Goal: Communication & Community: Answer question/provide support

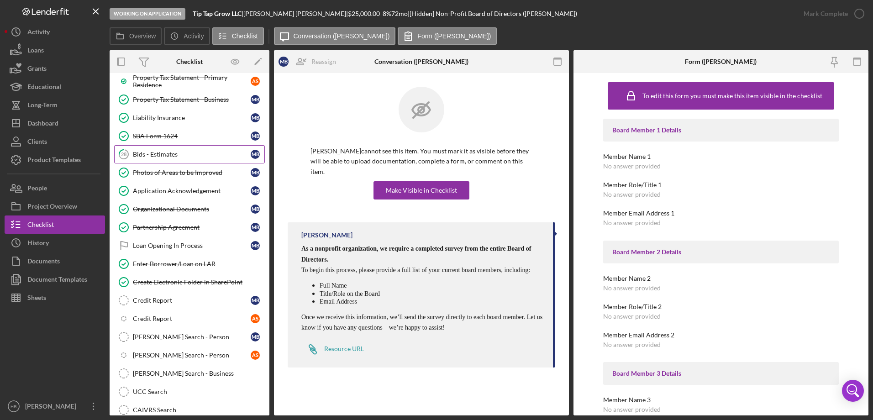
scroll to position [786, 0]
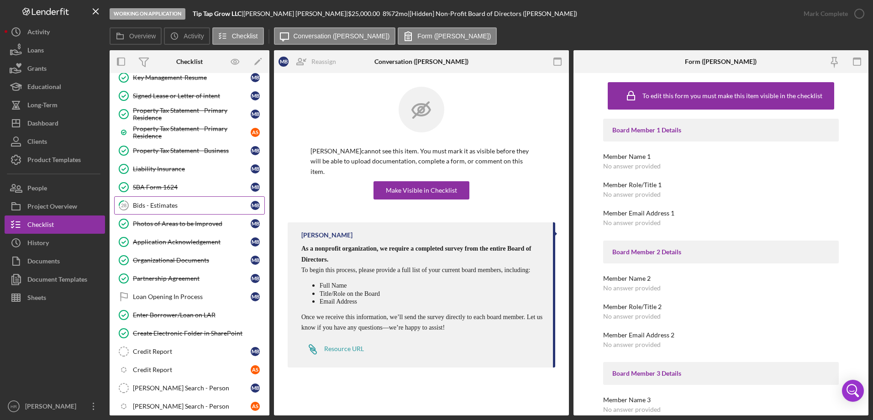
click at [152, 201] on link "28 Bids - Estimates M B" at bounding box center [189, 205] width 151 height 18
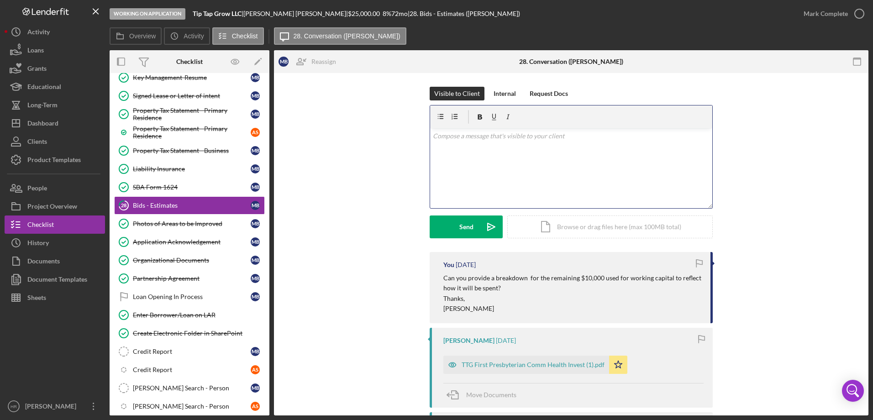
click at [449, 153] on div "v Color teal Color pink Remove color Add row above Add row below Add column bef…" at bounding box center [571, 168] width 282 height 80
click at [512, 138] on p "Hello, I am following up on" at bounding box center [571, 136] width 277 height 10
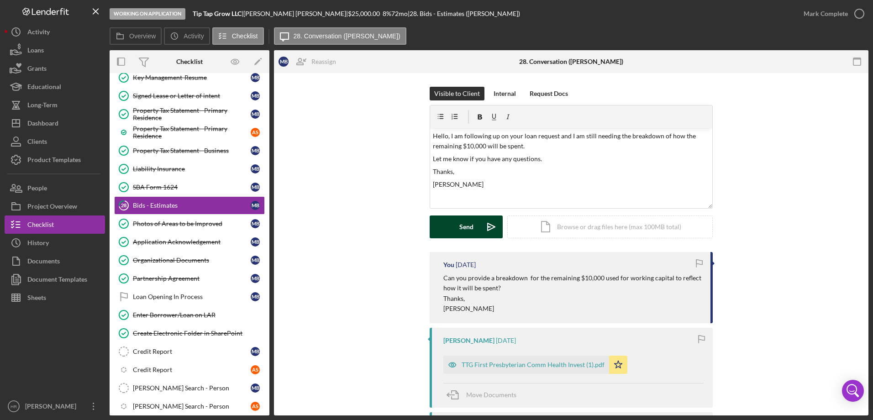
click at [438, 217] on button "Send Icon/icon-invite-send" at bounding box center [466, 227] width 73 height 23
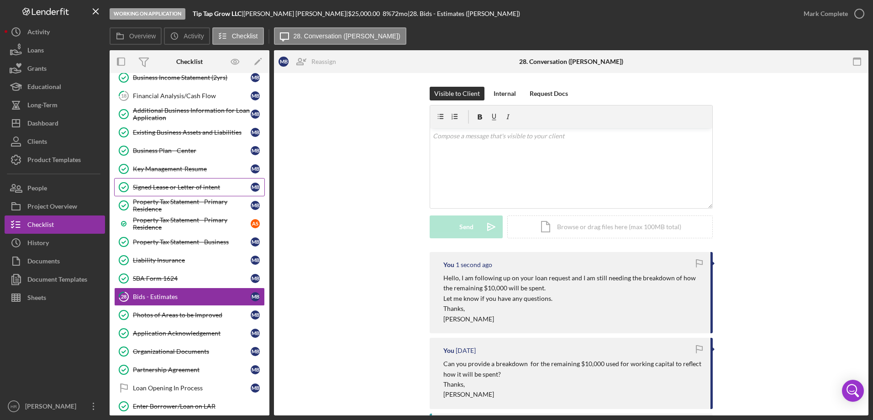
scroll to position [603, 0]
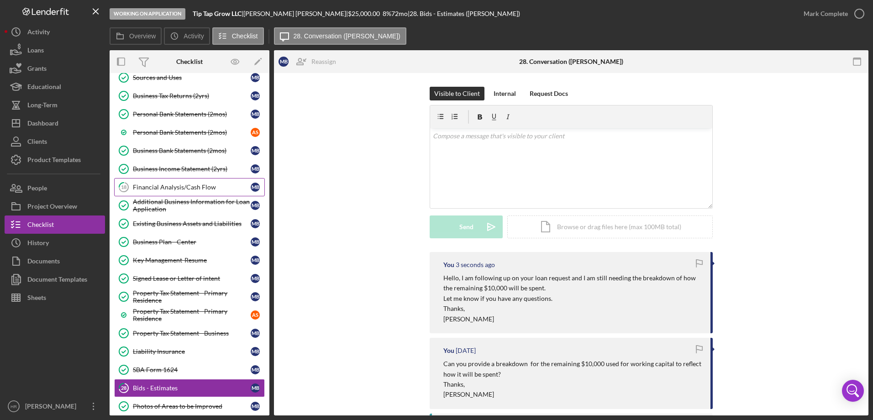
click at [187, 184] on div "Financial Analysis/Cash Flow" at bounding box center [192, 187] width 118 height 7
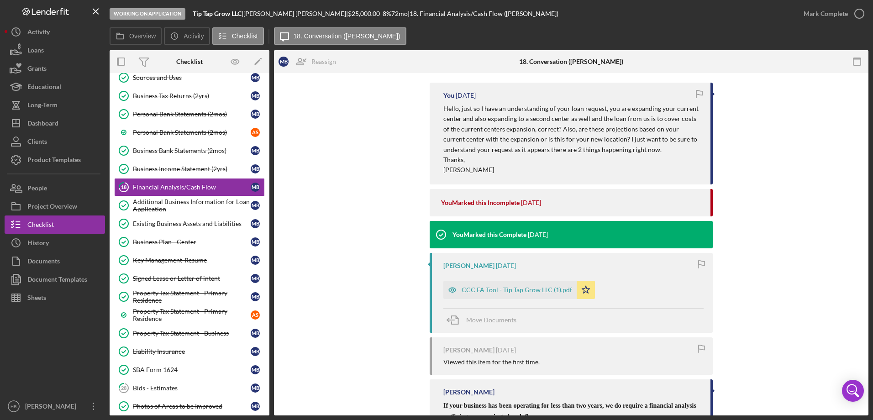
scroll to position [183, 0]
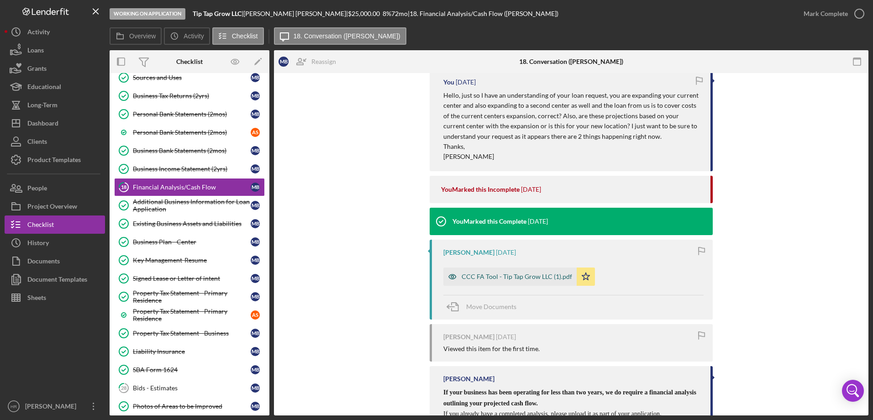
click at [490, 278] on div "CCC FA Tool - Tip Tap Grow LLC (1).pdf" at bounding box center [517, 276] width 111 height 7
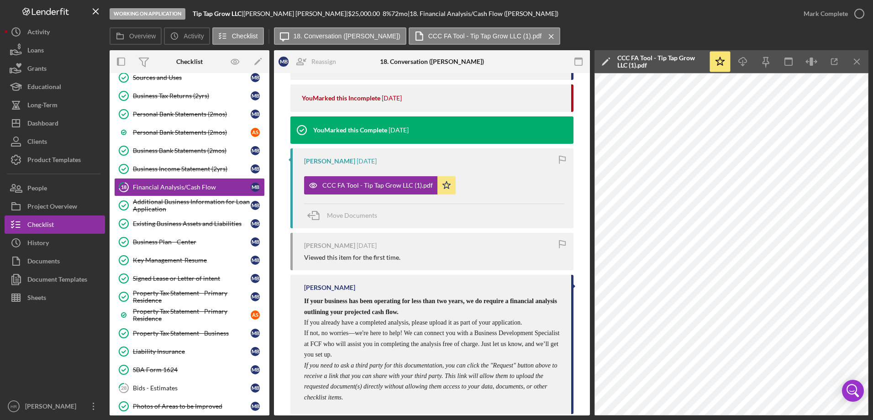
scroll to position [46, 0]
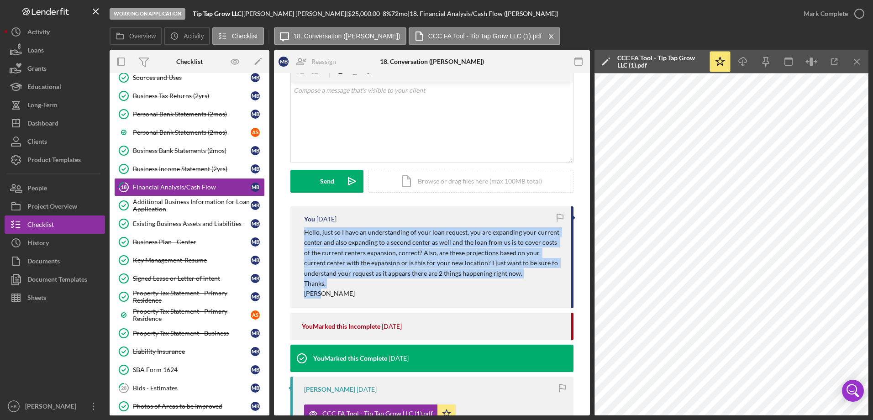
drag, startPoint x: 301, startPoint y: 234, endPoint x: 346, endPoint y: 292, distance: 72.6
click at [346, 292] on div "You [DATE] Hello, just so I have an understanding of your loan request, you are…" at bounding box center [431, 257] width 283 height 102
drag, startPoint x: 346, startPoint y: 292, endPoint x: 340, endPoint y: 251, distance: 41.0
copy div "Hello, just so I have an understanding of your loan request, you are expanding …"
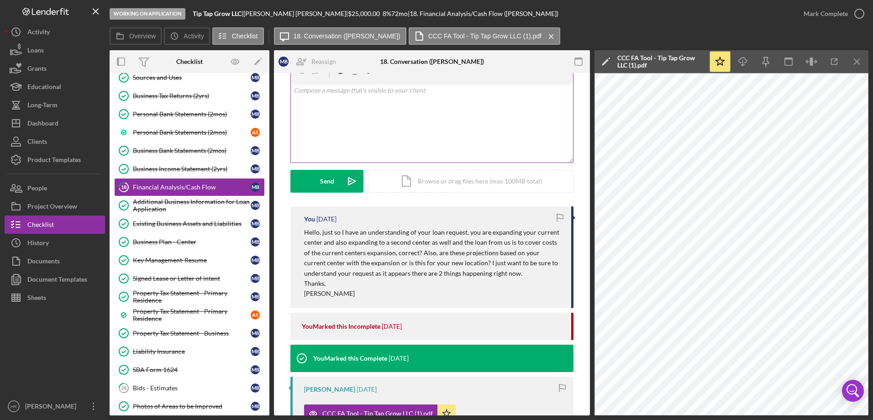
click at [322, 105] on div "v Color teal Color pink Remove color Add row above Add row below Add column bef…" at bounding box center [432, 123] width 282 height 80
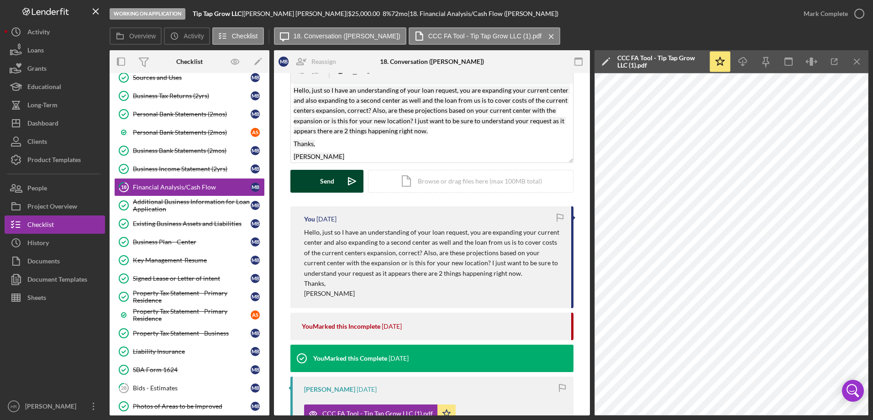
click at [328, 182] on div "Send" at bounding box center [327, 181] width 14 height 23
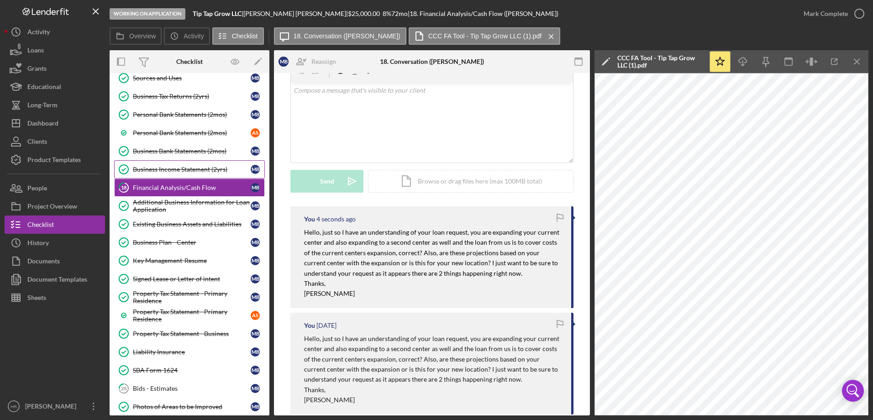
scroll to position [466, 0]
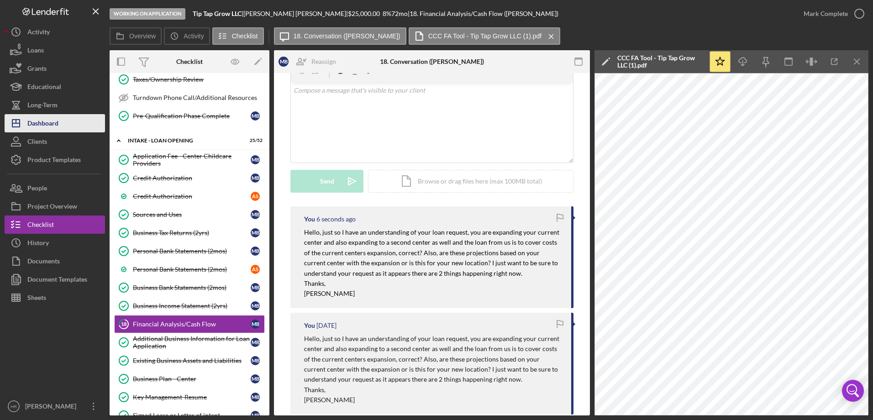
click at [30, 120] on div "Dashboard" at bounding box center [42, 124] width 31 height 21
